Goal: Information Seeking & Learning: Learn about a topic

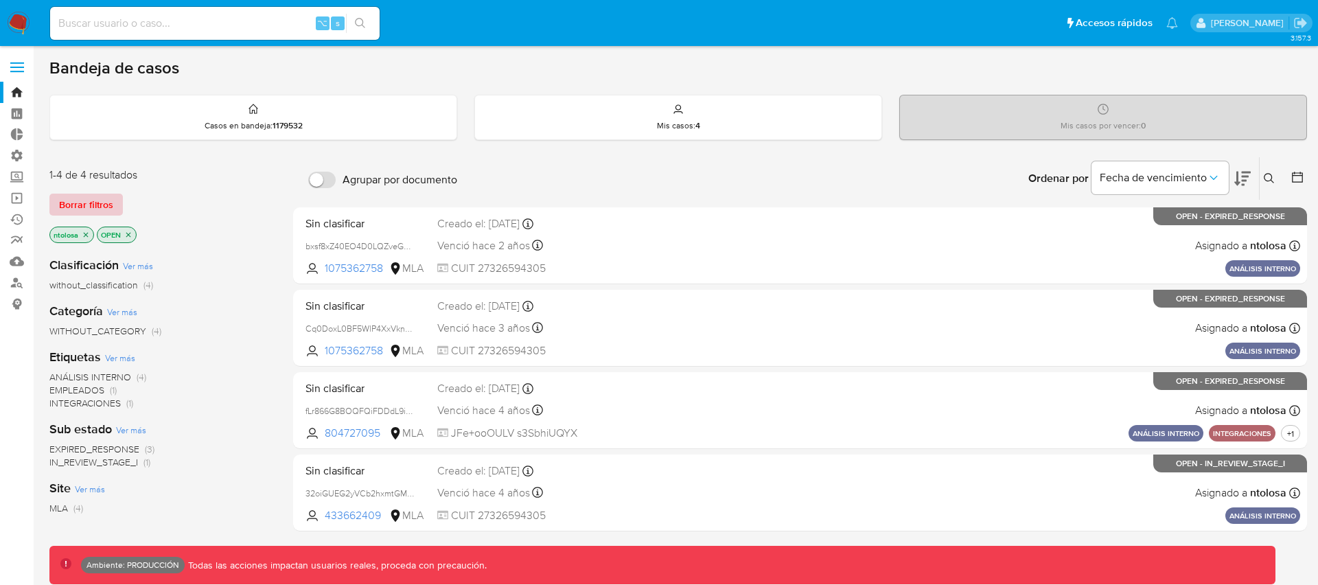
click at [112, 201] on span "Borrar filtros" at bounding box center [86, 204] width 54 height 19
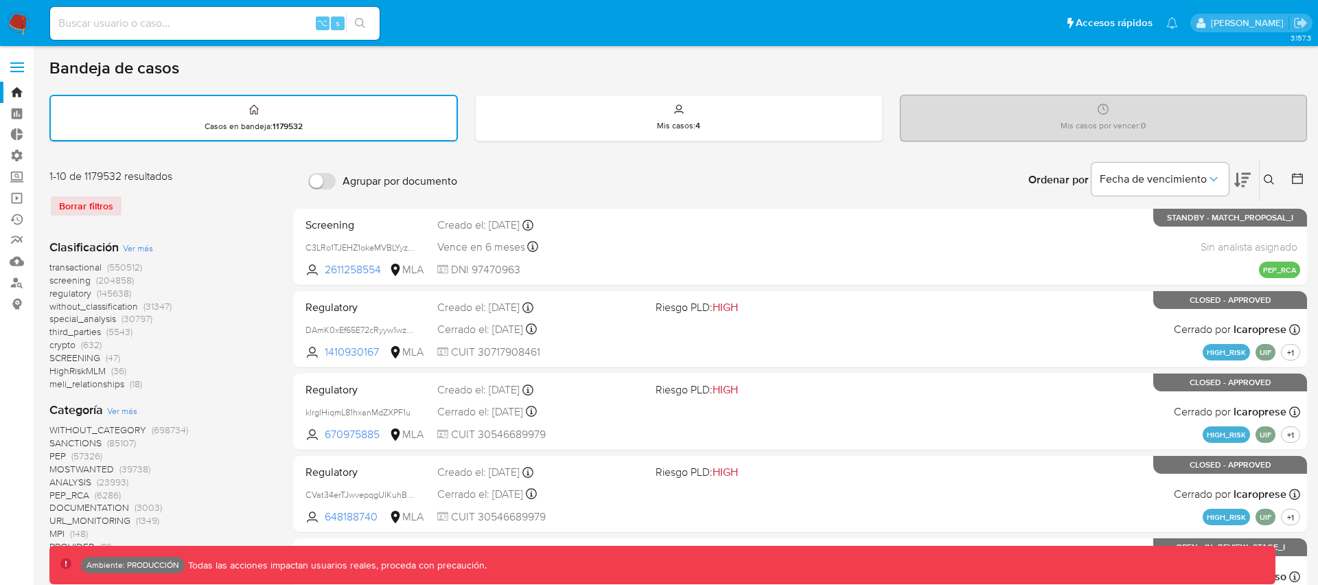
click at [86, 265] on span "transactional" at bounding box center [75, 267] width 52 height 14
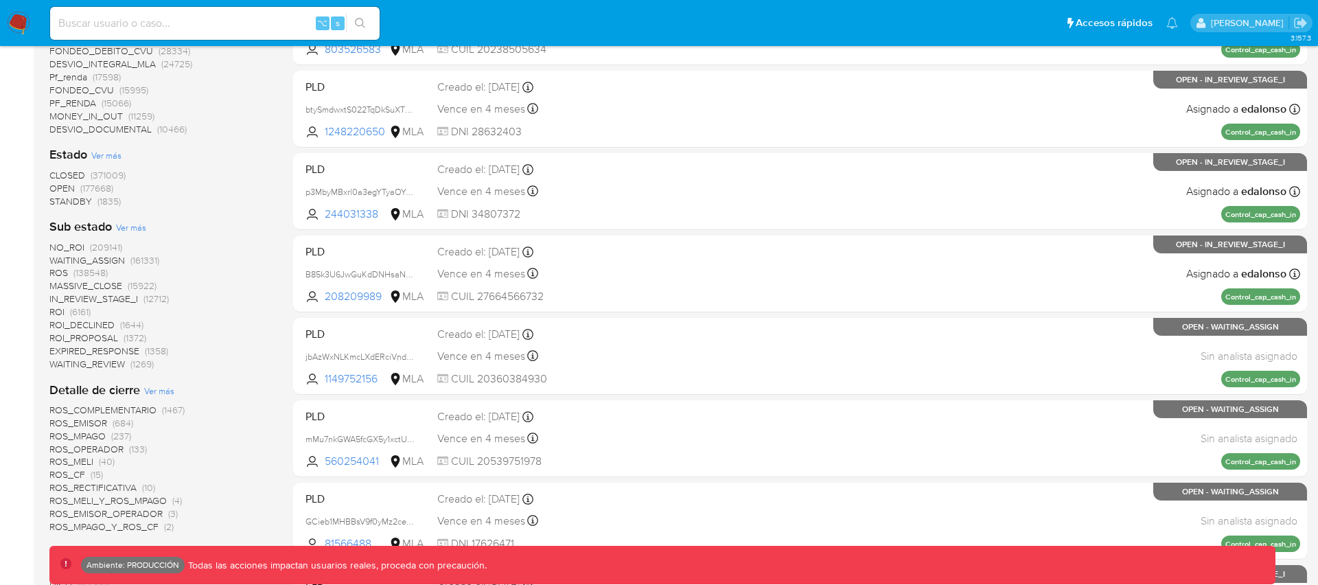
scroll to position [819, 0]
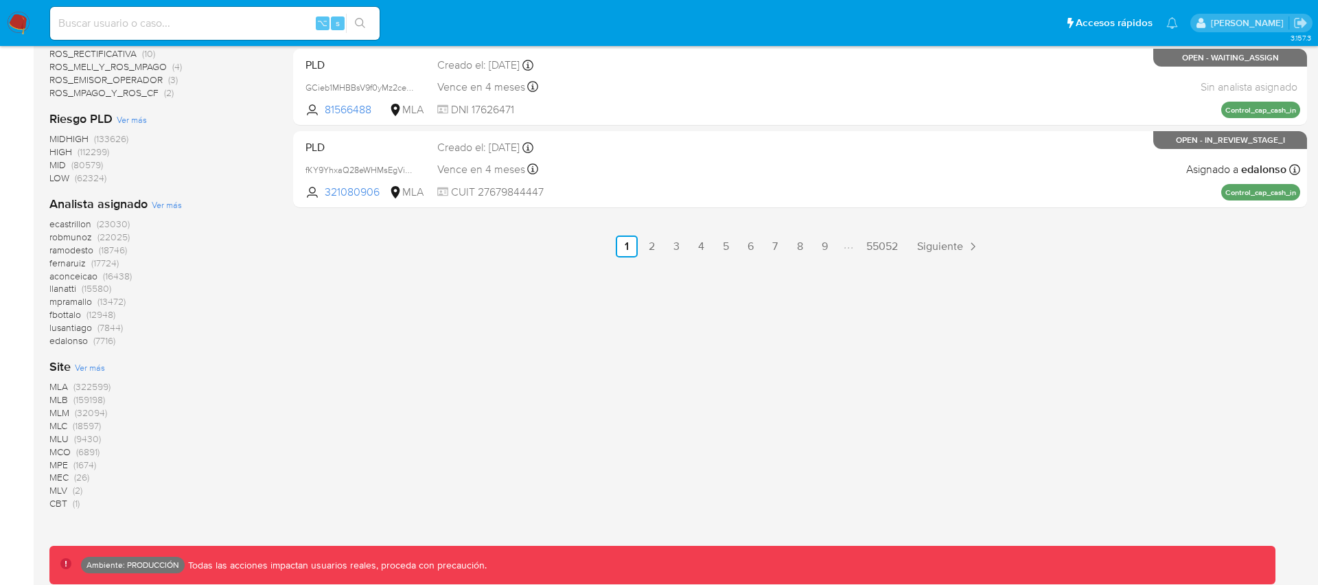
click at [64, 395] on span "MLB" at bounding box center [58, 400] width 19 height 14
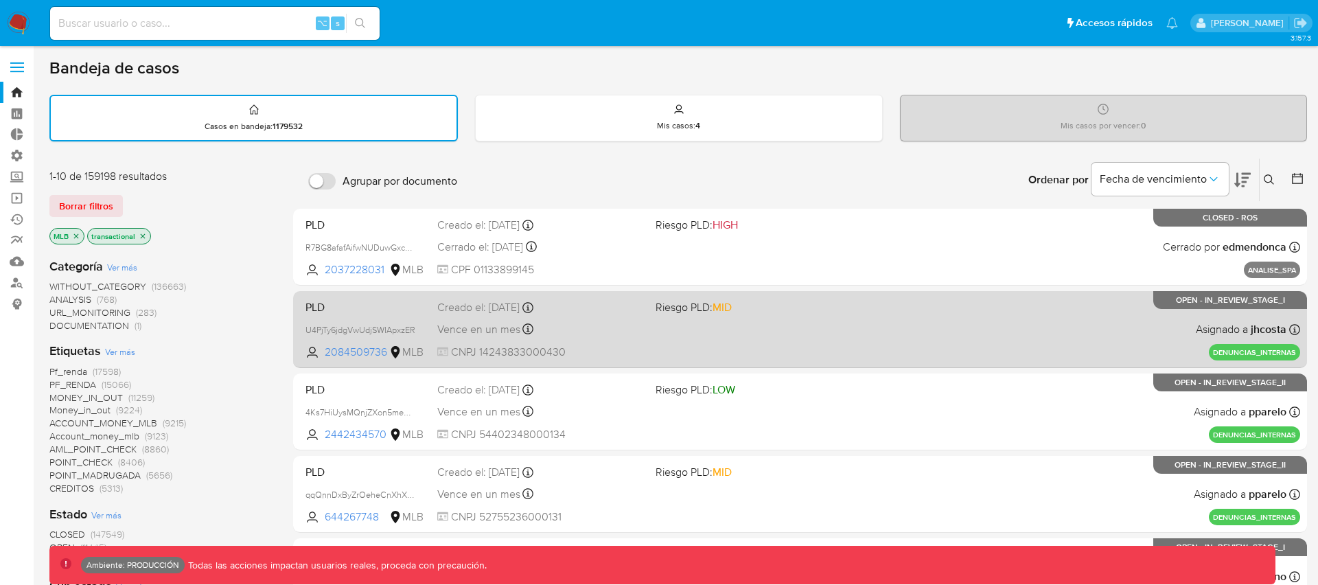
click at [836, 326] on div "PLD U4PjTy6jdgVwUdjSWIApxzER 2084509736 MLB Riesgo PLD: MID Creado el: [DATE] C…" at bounding box center [800, 328] width 1000 height 69
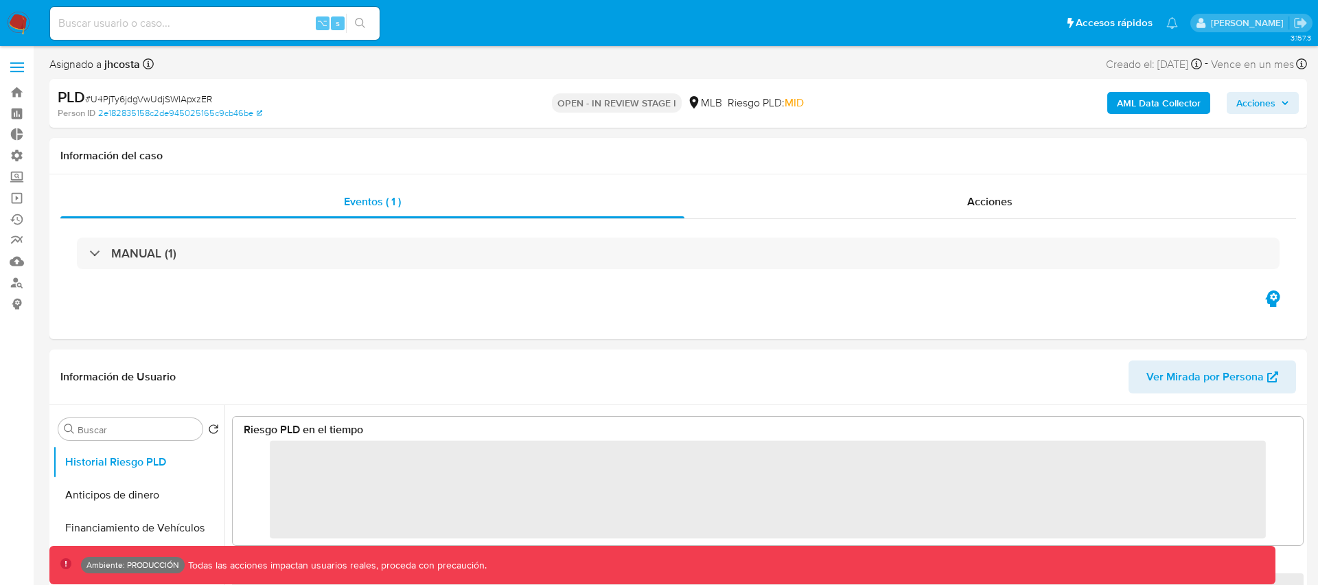
click at [1149, 102] on b "AML Data Collector" at bounding box center [1158, 103] width 84 height 22
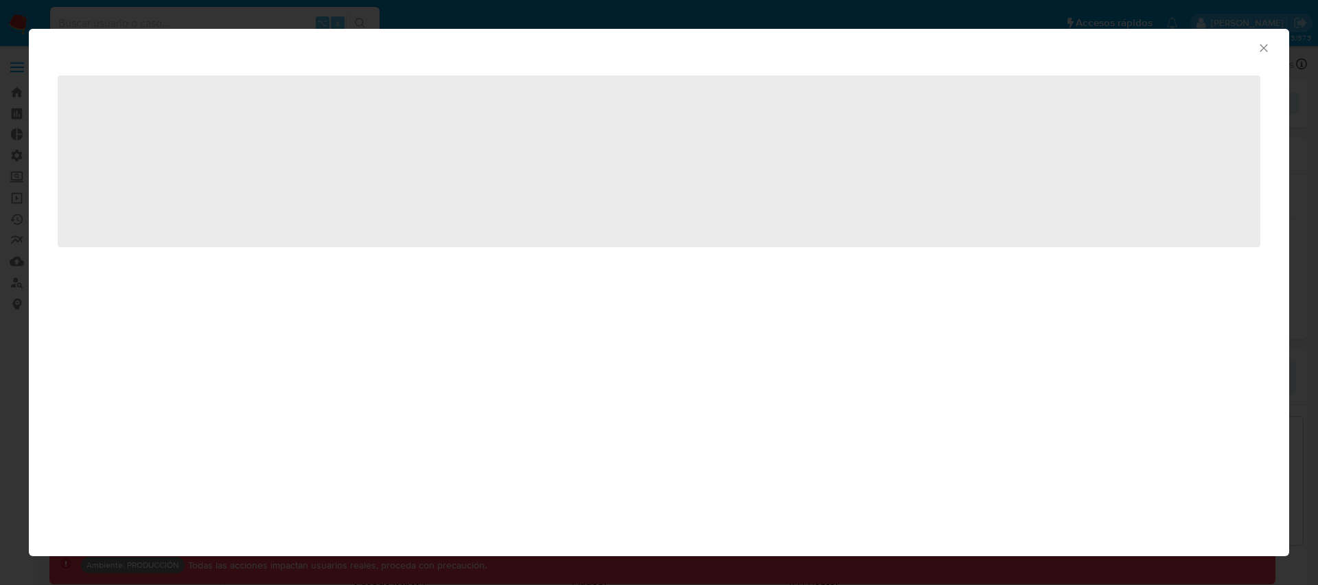
scroll to position [103, 1042]
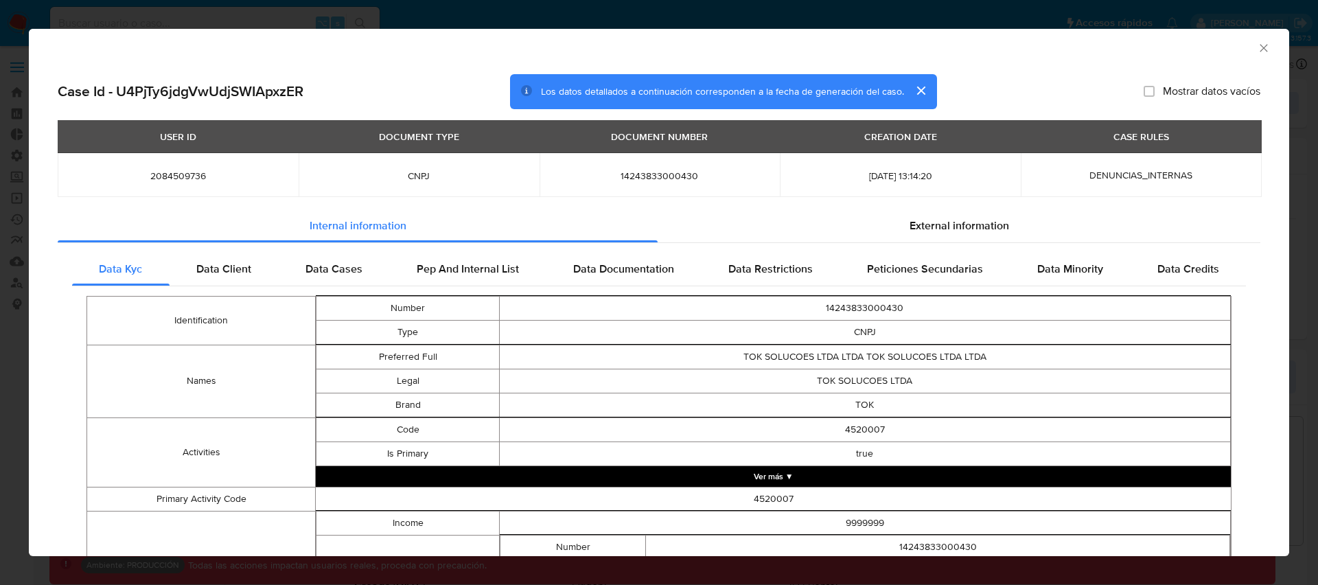
select select "10"
click at [1150, 92] on input "Mostrar datos vacíos" at bounding box center [1148, 91] width 11 height 11
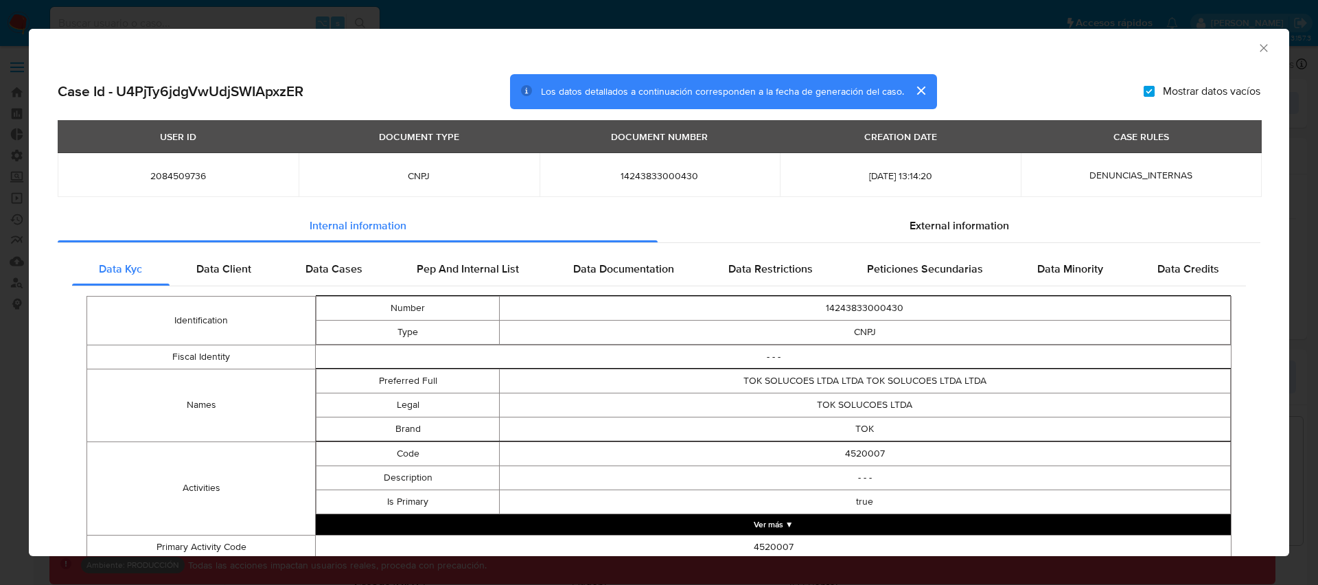
click at [1150, 92] on input "Mostrar datos vacíos" at bounding box center [1148, 91] width 11 height 11
checkbox input "false"
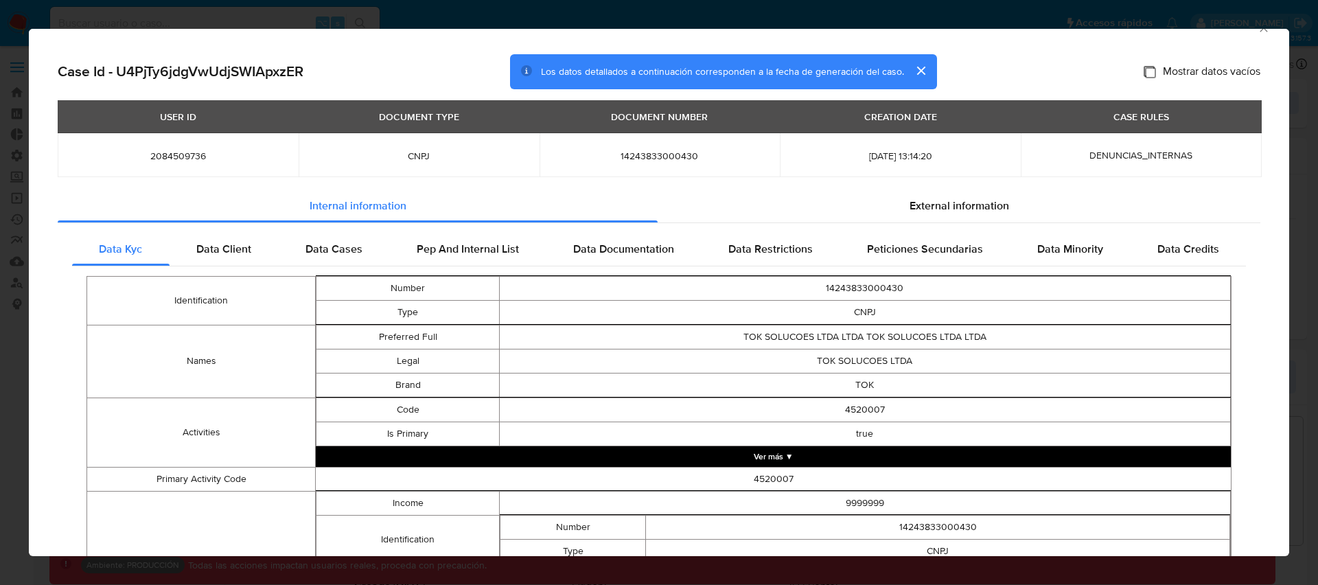
scroll to position [21, 0]
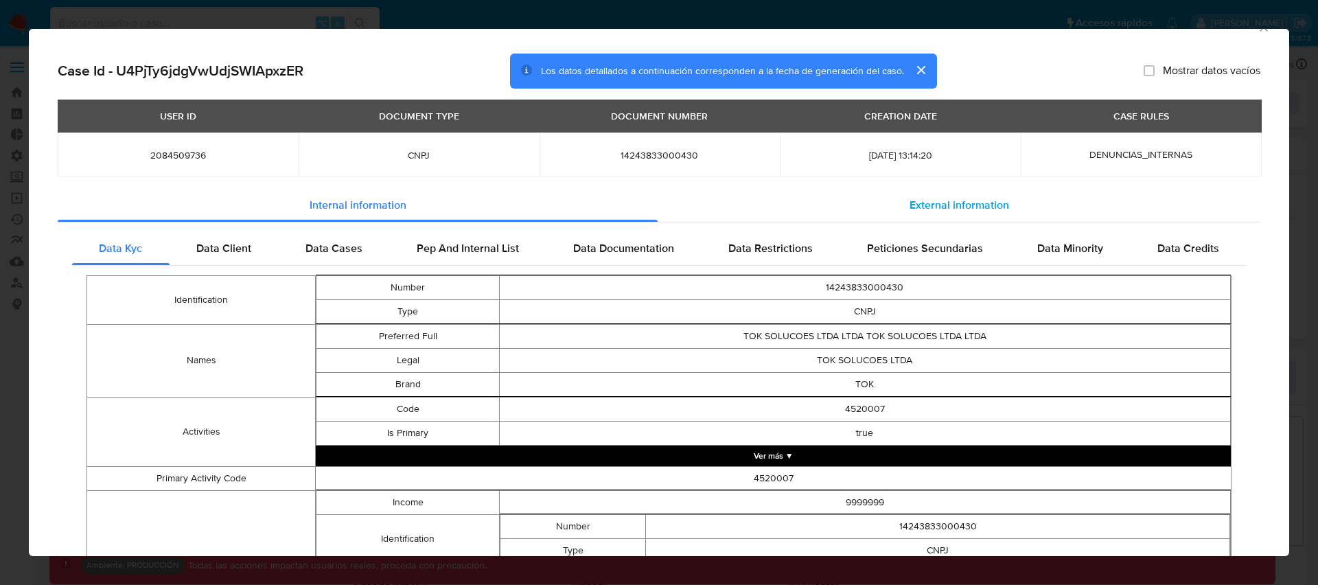
click at [964, 205] on span "External information" at bounding box center [959, 205] width 100 height 16
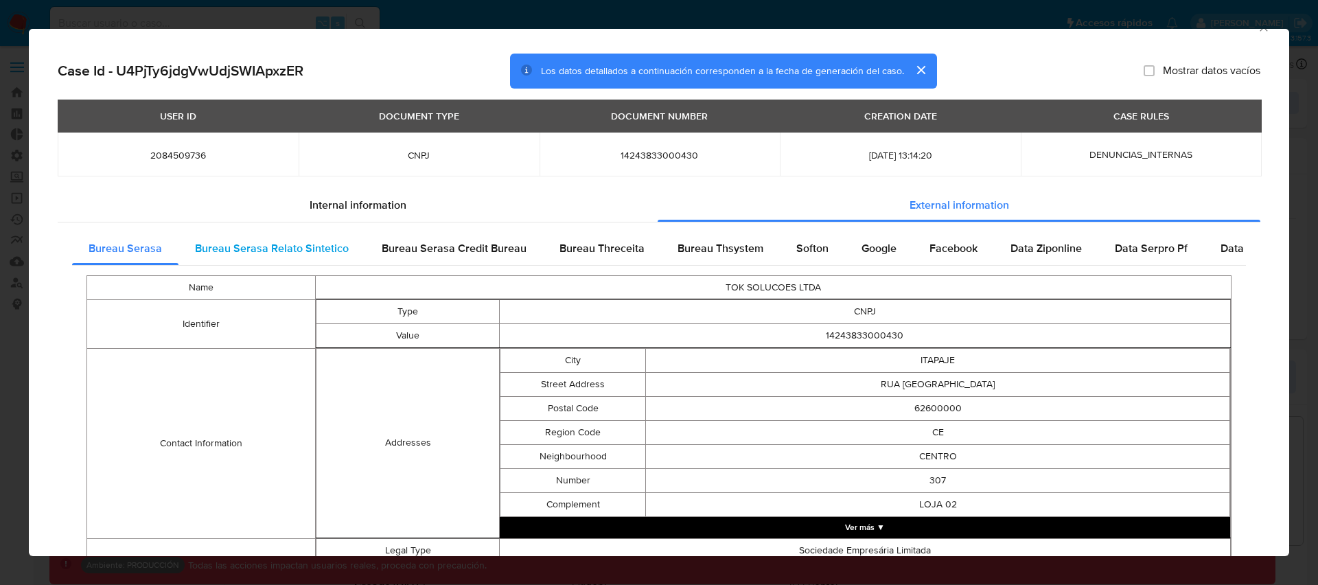
click at [237, 250] on span "Bureau Serasa Relato Sintetico" at bounding box center [272, 248] width 154 height 16
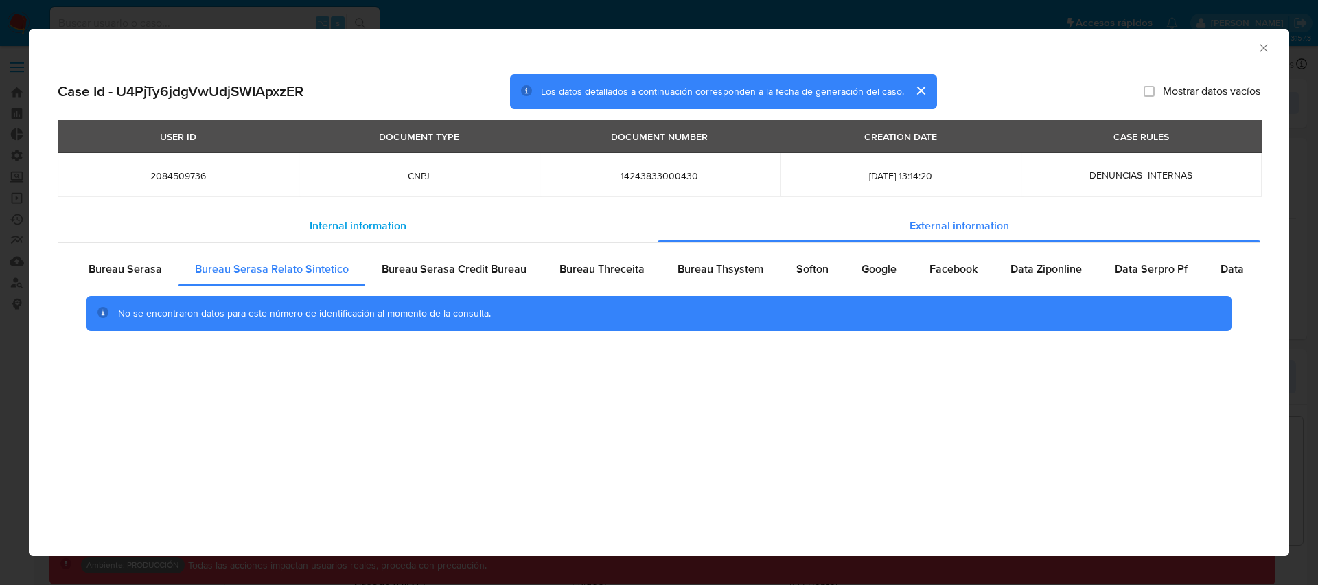
click at [352, 224] on span "Internal information" at bounding box center [357, 226] width 97 height 16
